Goal: Navigation & Orientation: Find specific page/section

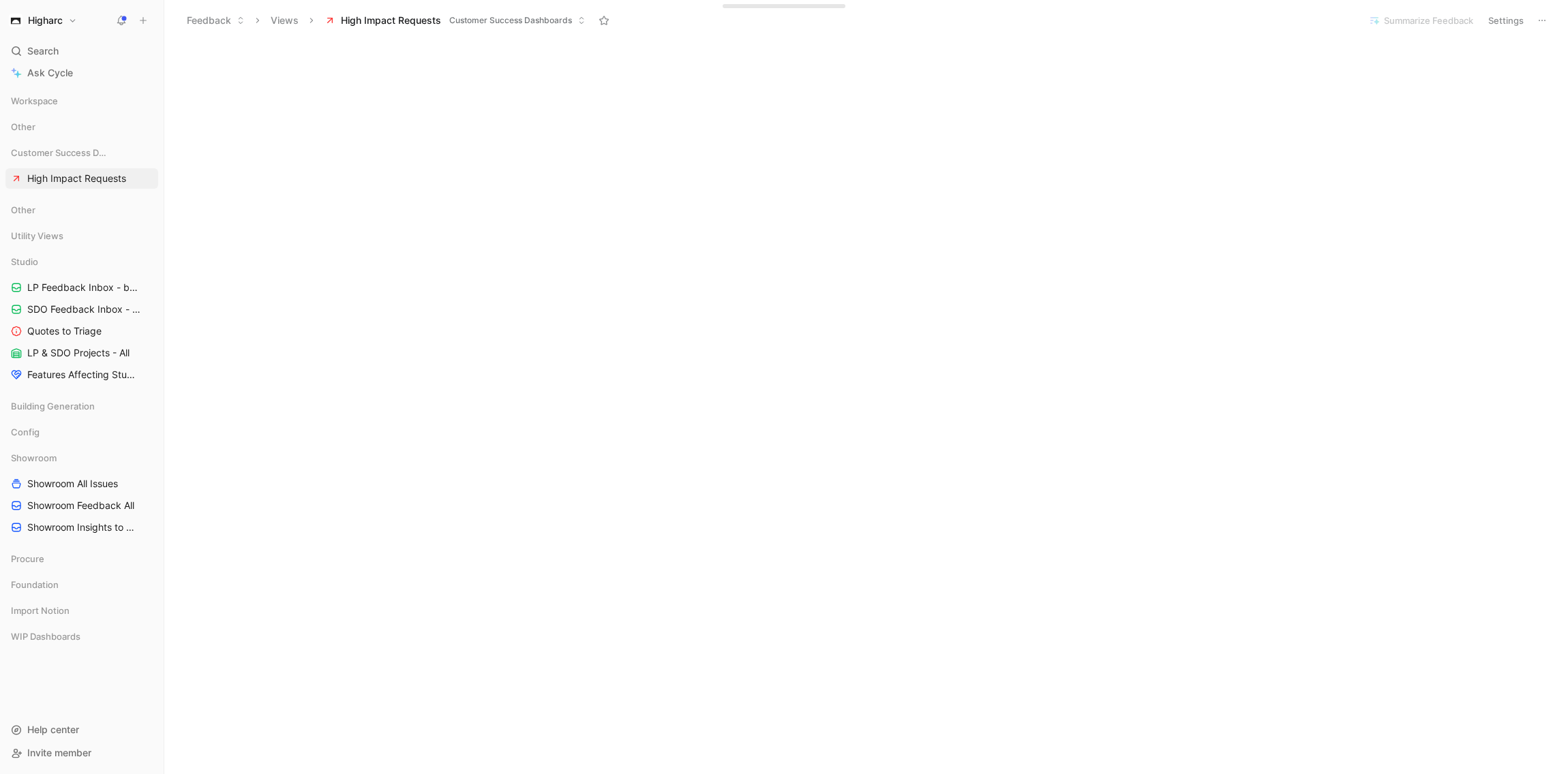
scroll to position [519, 0]
click at [92, 152] on span "Customer Success Dashboards" at bounding box center [56, 152] width 90 height 13
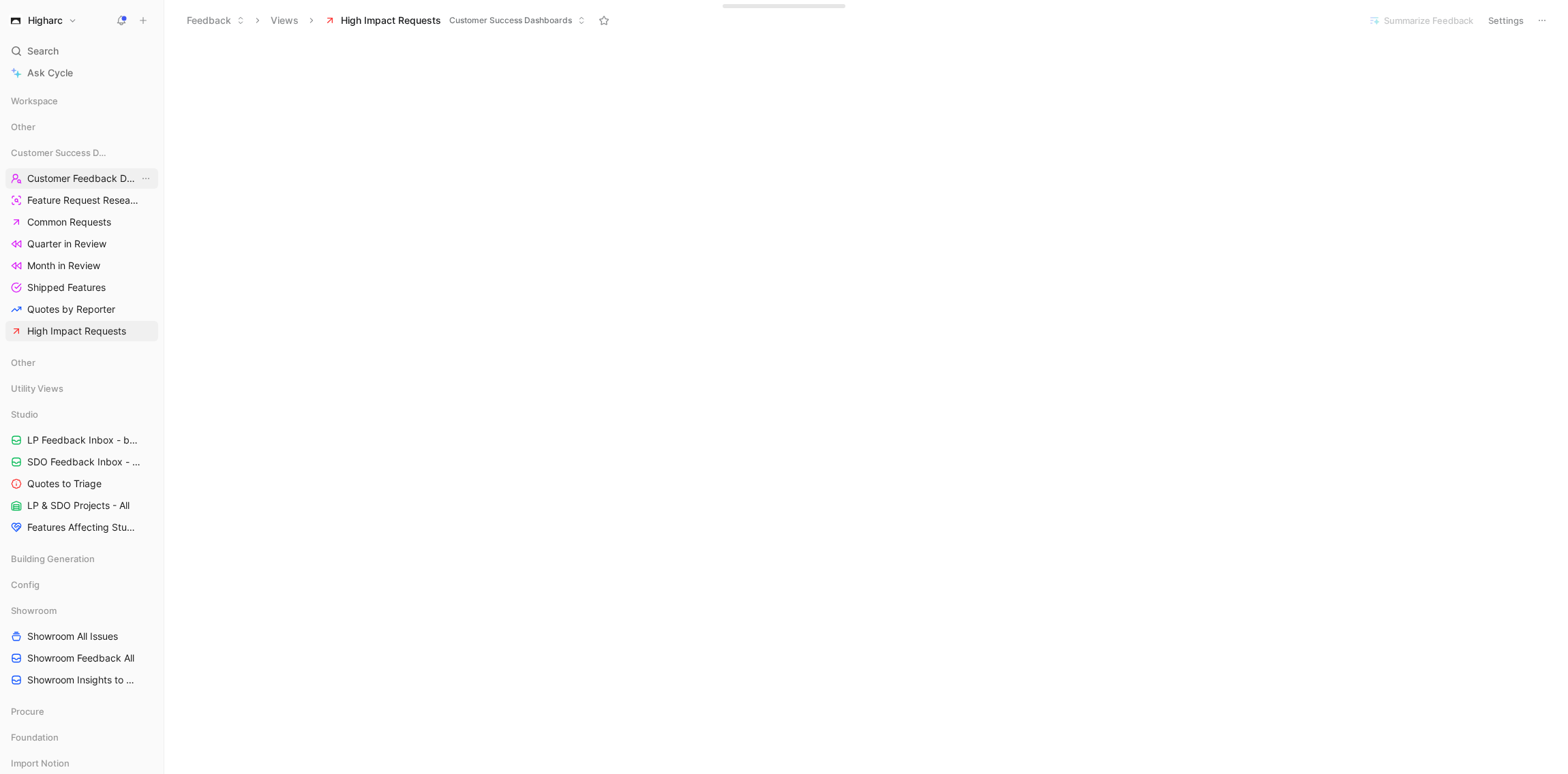
click at [82, 177] on span "Customer Feedback Dashboard" at bounding box center [82, 178] width 112 height 13
click at [85, 229] on link "Common Requests" at bounding box center [81, 221] width 152 height 20
click at [85, 197] on span "Feature Request Research" at bounding box center [82, 200] width 112 height 13
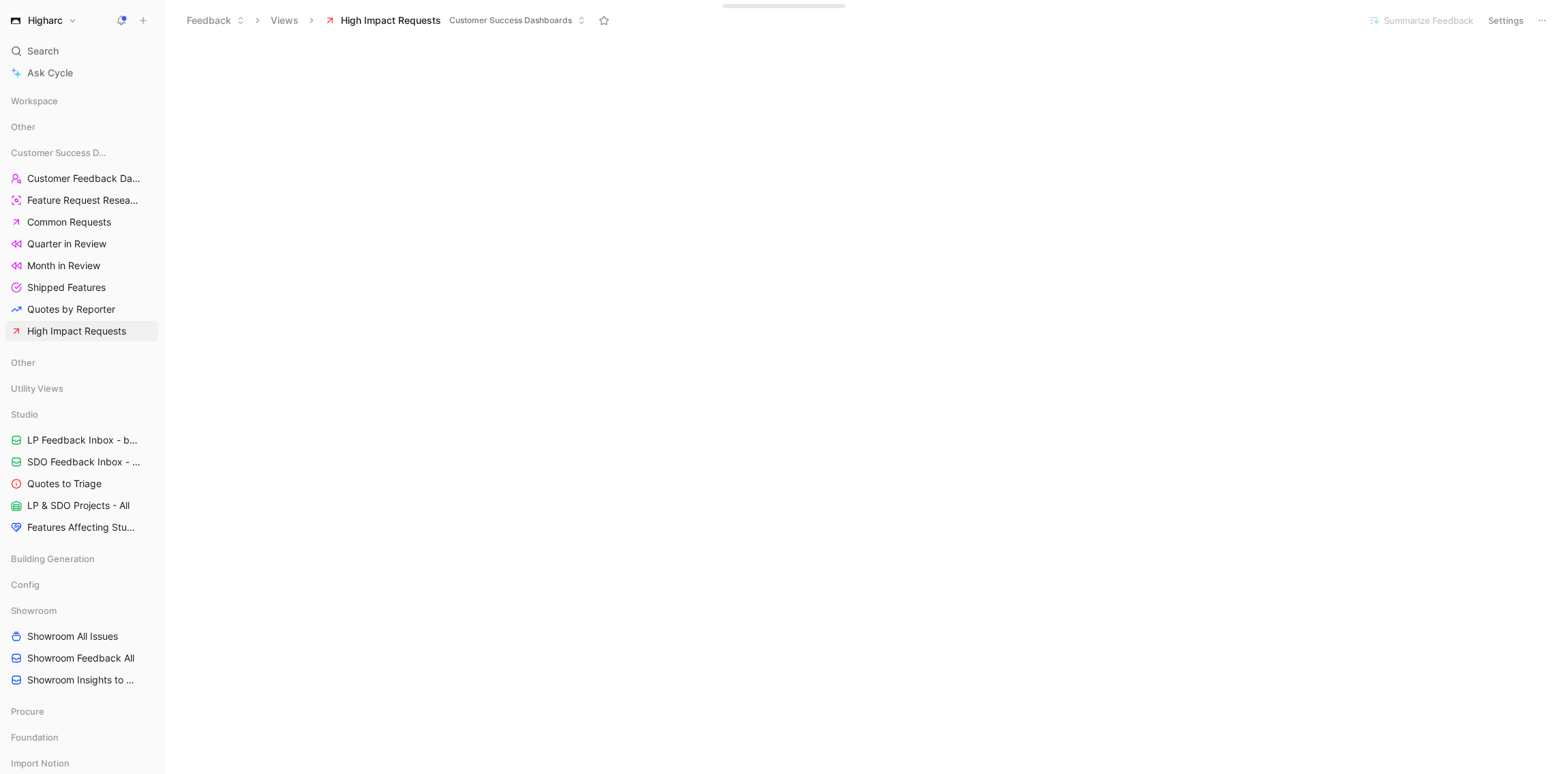
scroll to position [1982, 0]
click at [85, 176] on span "Customer Feedback Dashboard" at bounding box center [82, 178] width 112 height 13
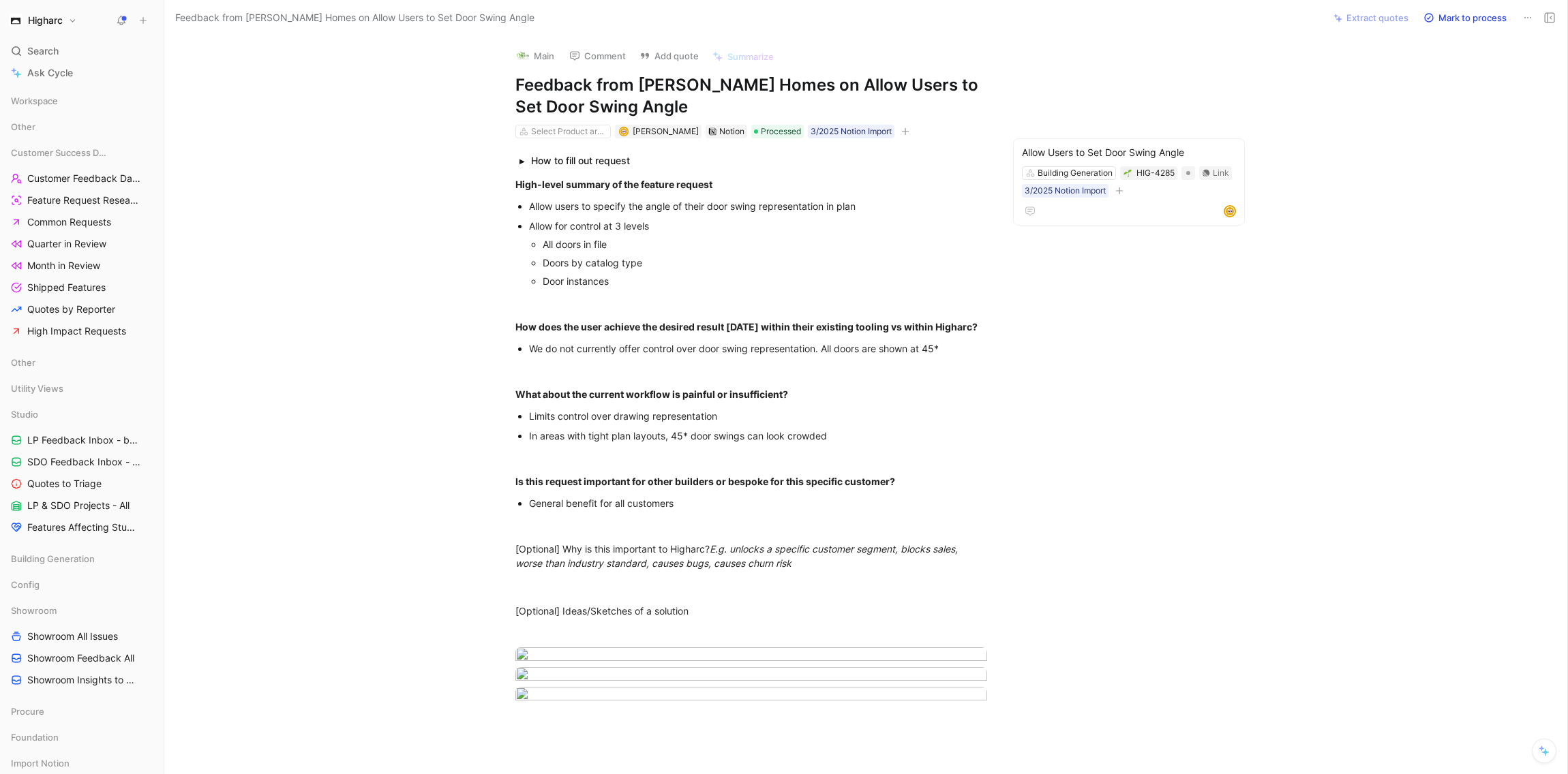
click at [268, 12] on span "Feedback from Tim O'Brien Homes on Allow Users to Set Door Swing Angle" at bounding box center [354, 17] width 359 height 16
